Goal: Find specific page/section: Find specific page/section

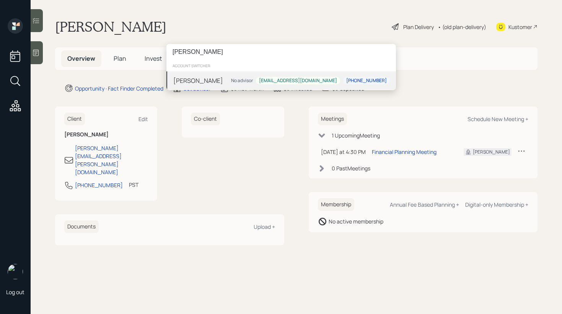
type input "[PERSON_NAME]"
click at [232, 80] on div "Clarence Robinson No advisor Behrknuckle@yahoo.com 850-728-3891" at bounding box center [280, 81] width 229 height 18
